Goal: Task Accomplishment & Management: Manage account settings

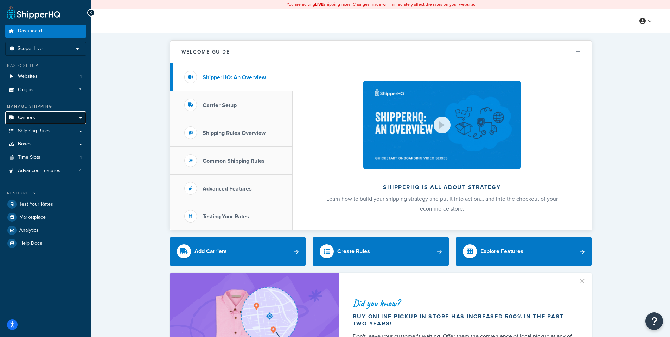
click at [42, 121] on link "Carriers" at bounding box center [45, 117] width 81 height 13
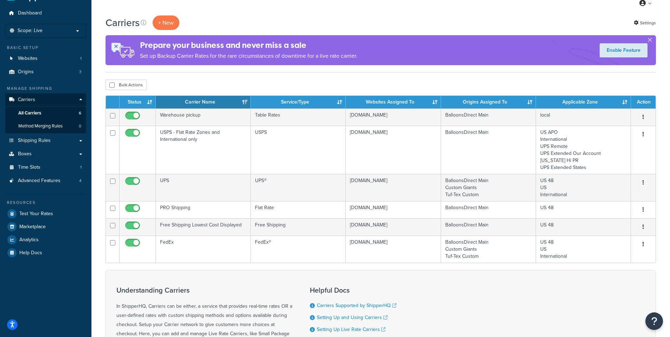
scroll to position [35, 0]
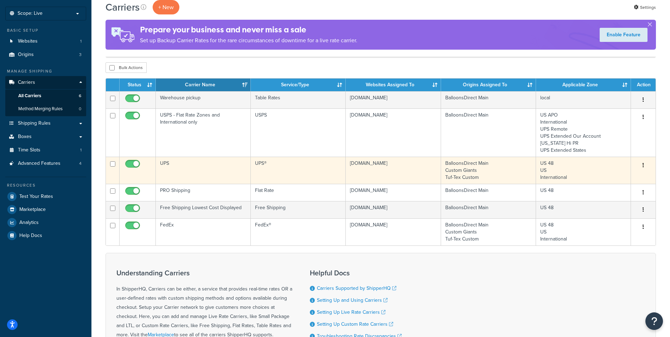
click at [644, 167] on button "button" at bounding box center [644, 165] width 10 height 11
click at [611, 178] on link "Edit" at bounding box center [615, 179] width 56 height 14
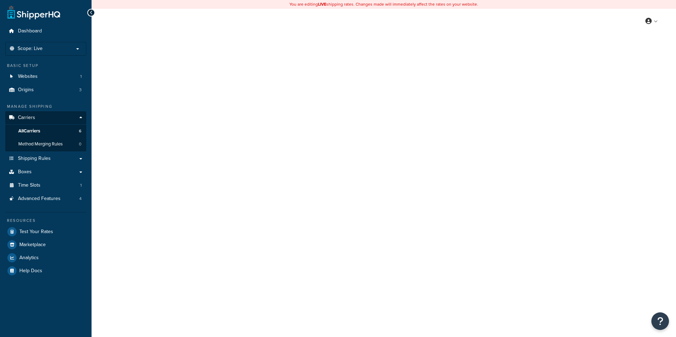
select select "ups"
select select "us"
select select "02"
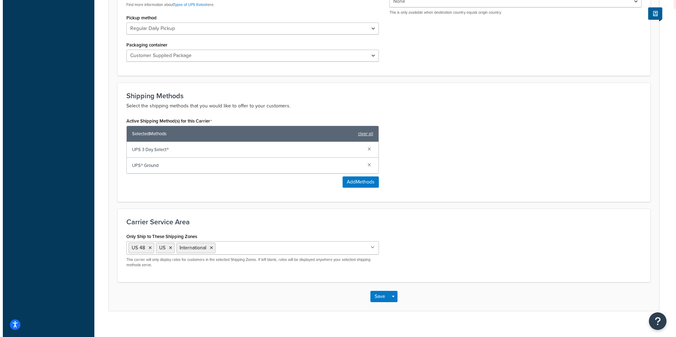
scroll to position [352, 0]
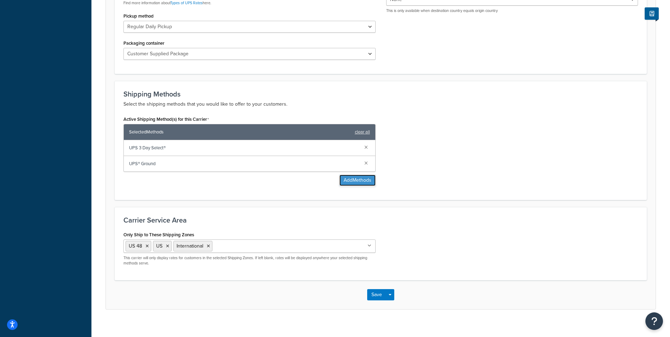
click at [350, 180] on button "Add Methods" at bounding box center [358, 180] width 36 height 11
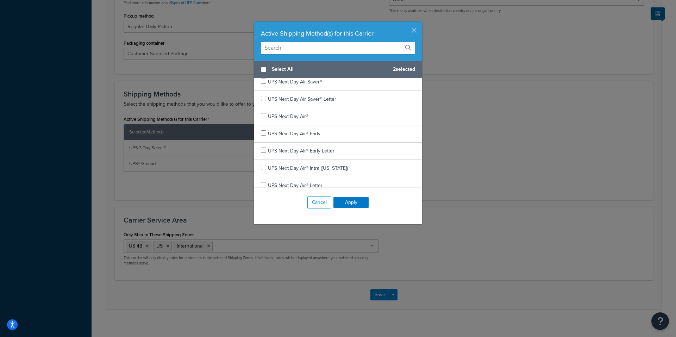
scroll to position [0, 0]
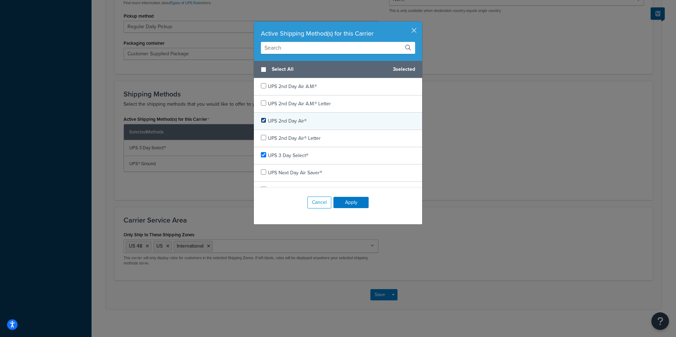
click at [261, 120] on input "checkbox" at bounding box center [263, 120] width 5 height 5
checkbox input "true"
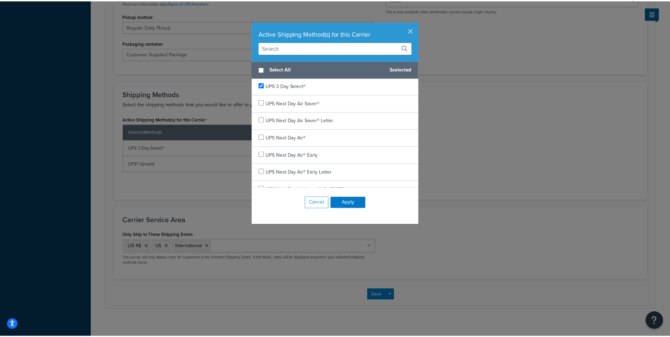
scroll to position [70, 0]
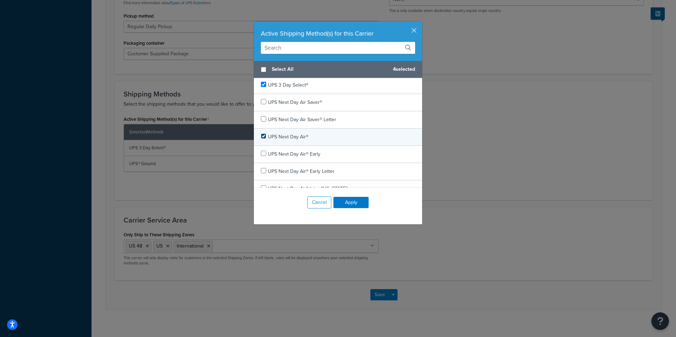
click at [261, 136] on input "checkbox" at bounding box center [263, 135] width 5 height 5
checkbox input "true"
click at [348, 202] on button "Apply" at bounding box center [350, 202] width 35 height 11
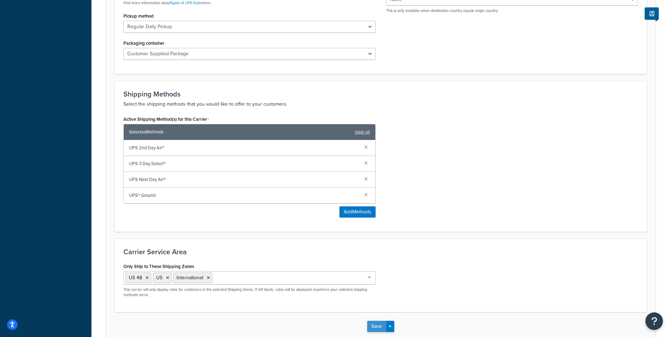
click at [373, 327] on button "Save" at bounding box center [376, 326] width 19 height 11
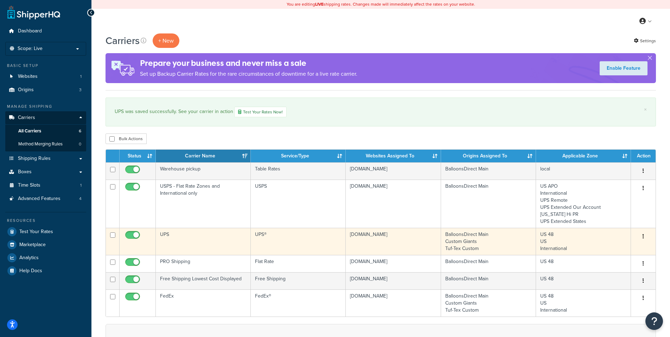
click at [643, 234] on icon "button" at bounding box center [643, 236] width 1 height 5
click at [600, 250] on link "Edit" at bounding box center [615, 250] width 56 height 14
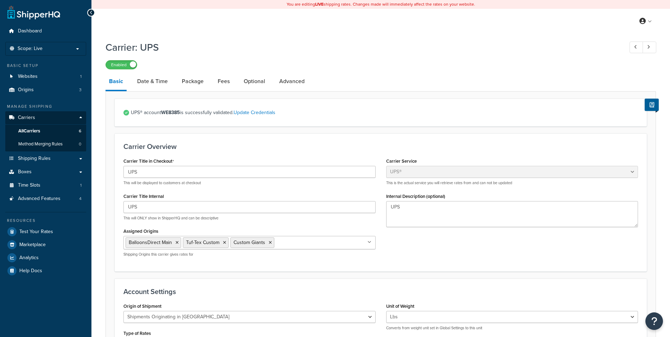
select select "ups"
select select "us"
select select "02"
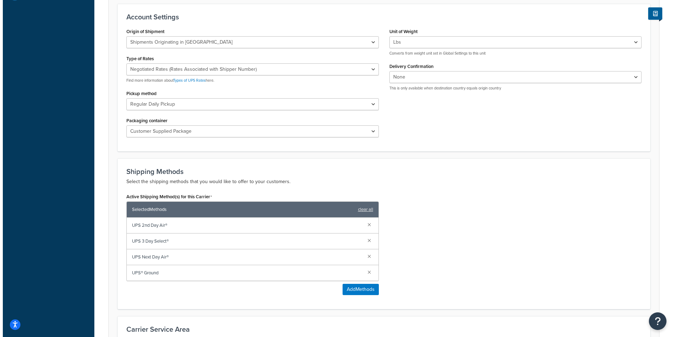
scroll to position [317, 0]
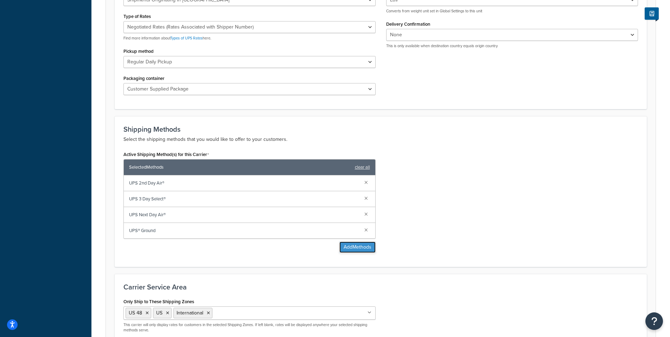
click at [353, 245] on button "Add Methods" at bounding box center [358, 246] width 36 height 11
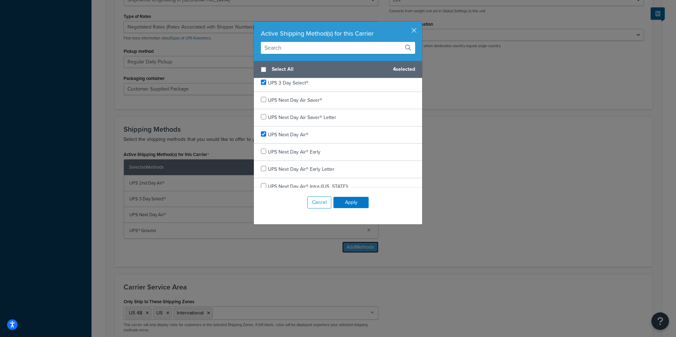
scroll to position [0, 0]
